Goal: Task Accomplishment & Management: Use online tool/utility

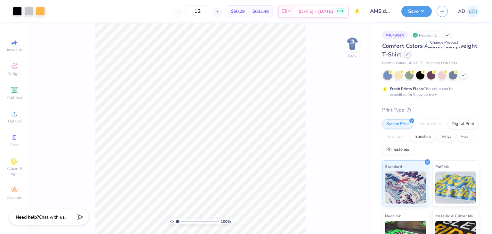
click at [411, 54] on div at bounding box center [407, 54] width 7 height 7
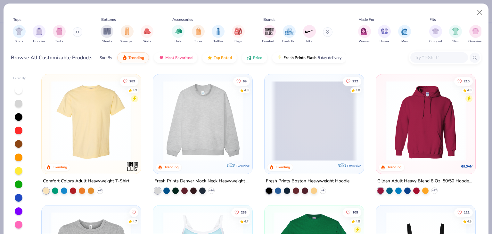
click at [426, 56] on input "text" at bounding box center [438, 57] width 49 height 7
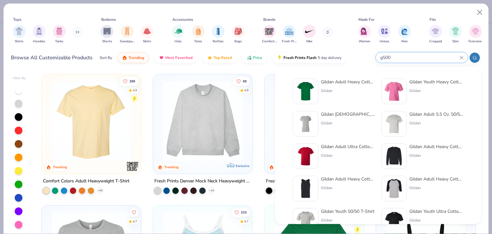
type input "g500"
click at [346, 82] on div "Gildan Adult Heavy Cotton T-Shirt" at bounding box center [348, 81] width 54 height 7
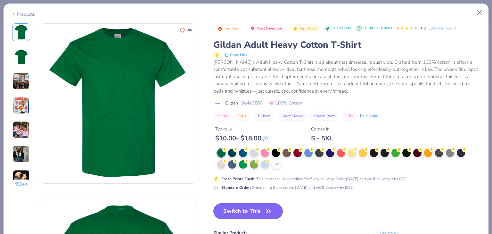
click at [0, 0] on icon at bounding box center [0, 0] width 0 height 0
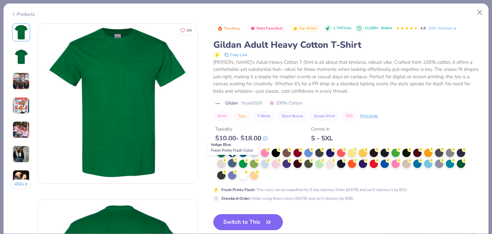
click at [231, 166] on div at bounding box center [232, 163] width 8 height 8
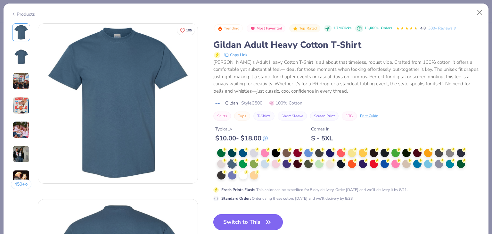
click at [246, 222] on button "Switch to This" at bounding box center [248, 222] width 70 height 16
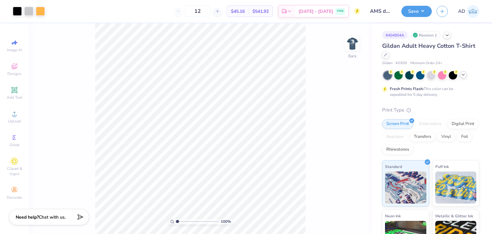
click at [462, 77] on div at bounding box center [463, 74] width 7 height 7
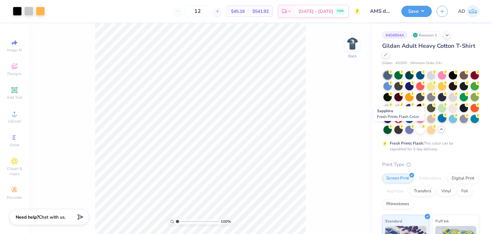
click at [438, 122] on div at bounding box center [442, 118] width 8 height 8
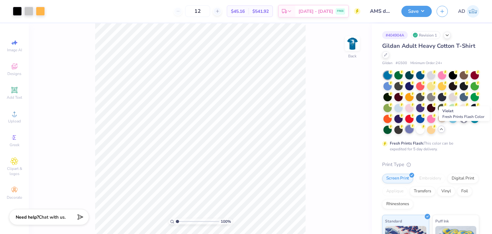
click at [414, 129] on div at bounding box center [409, 129] width 8 height 8
drag, startPoint x: 351, startPoint y: 44, endPoint x: 389, endPoint y: 39, distance: 38.5
click at [352, 44] on img at bounding box center [352, 43] width 13 height 13
click at [413, 22] on div "Save AD" at bounding box center [446, 11] width 91 height 22
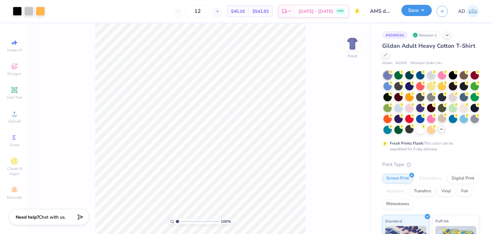
click at [415, 10] on button "Save" at bounding box center [416, 10] width 30 height 11
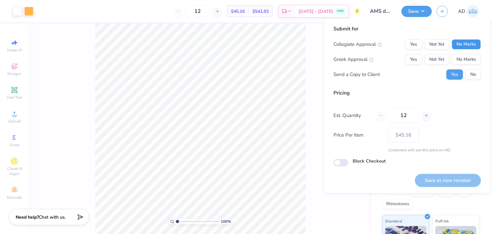
click at [461, 46] on button "No Marks" at bounding box center [466, 44] width 29 height 10
click at [465, 61] on button "No Marks" at bounding box center [466, 59] width 29 height 10
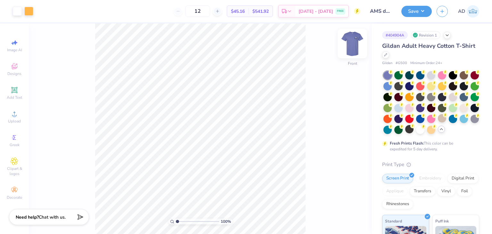
click at [351, 50] on img at bounding box center [353, 44] width 26 height 26
click at [422, 14] on button "Save" at bounding box center [416, 10] width 30 height 11
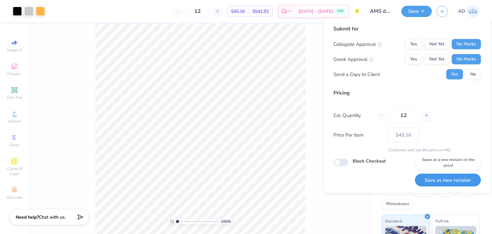
click at [448, 183] on button "Save as new revision" at bounding box center [448, 179] width 66 height 13
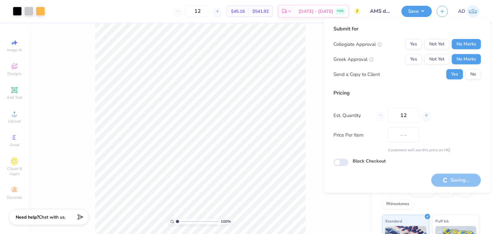
type input "$45.16"
